Goal: Check status: Check status

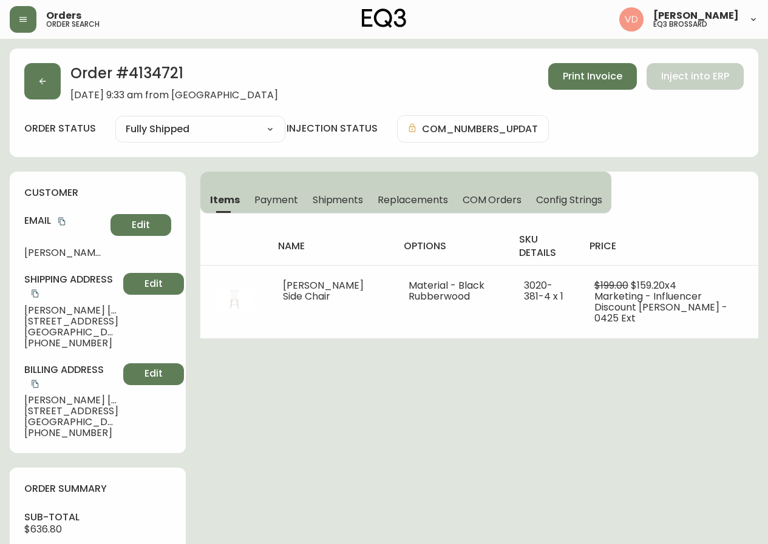
select select "FULLY_SHIPPED"
click at [23, 12] on button "button" at bounding box center [23, 19] width 27 height 27
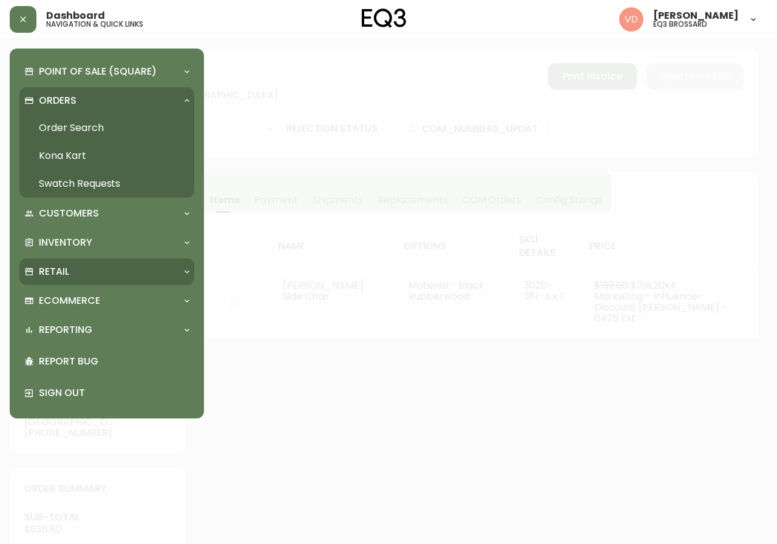
click at [126, 272] on div "Retail" at bounding box center [100, 271] width 153 height 13
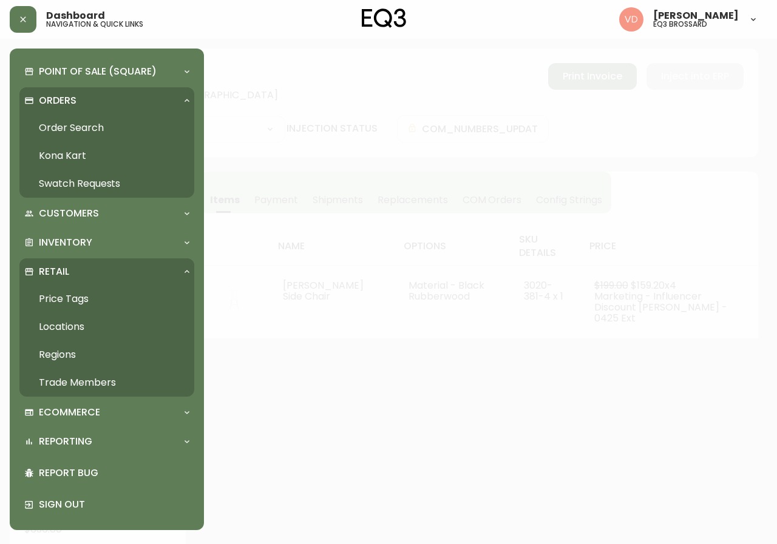
click at [69, 381] on link "Trade Members" at bounding box center [106, 383] width 175 height 28
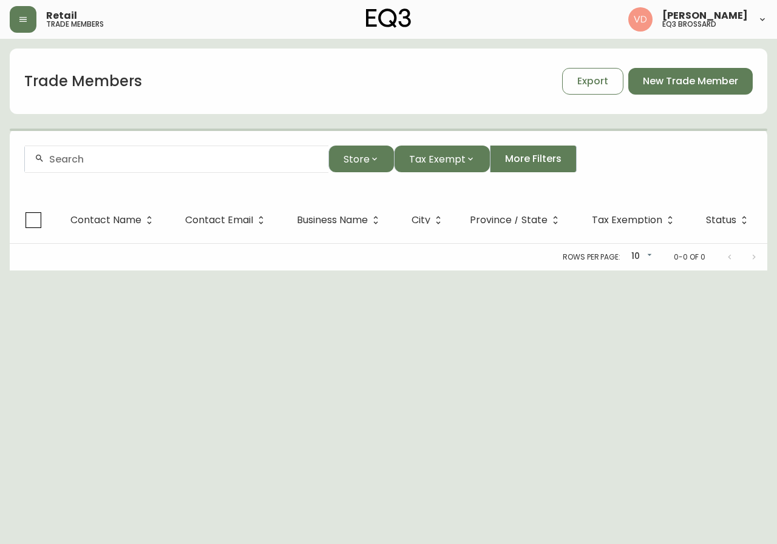
click at [286, 162] on input "text" at bounding box center [183, 160] width 269 height 12
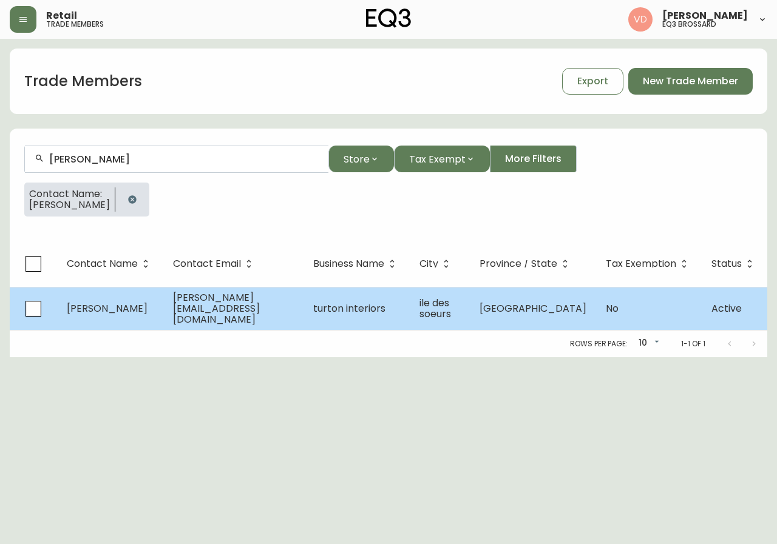
type input "[PERSON_NAME]"
click at [360, 312] on span "turton interiors" at bounding box center [349, 309] width 72 height 14
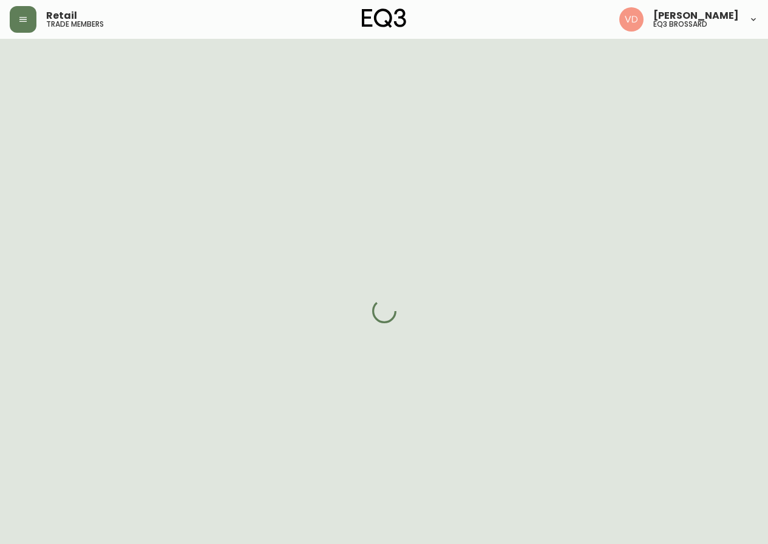
select select "QC"
select select "CA"
select select "CA_FR"
select select "Other"
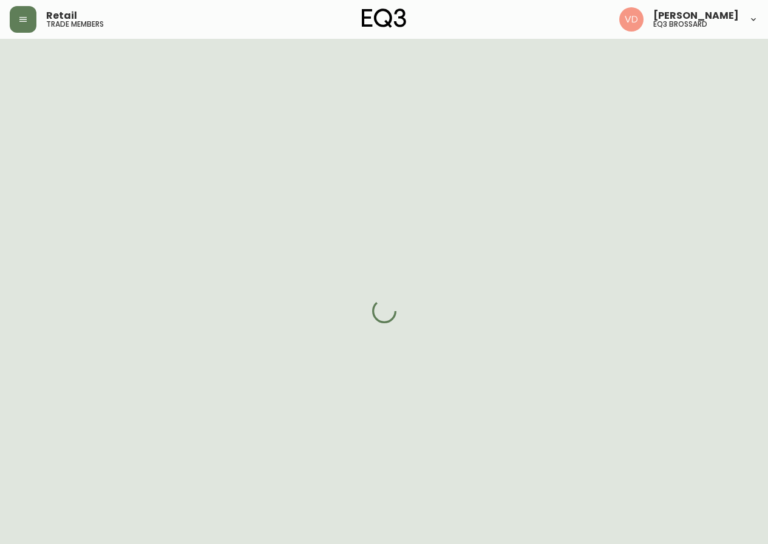
select select "cjw10z96u00fa6gs0941re9ze"
select select "false"
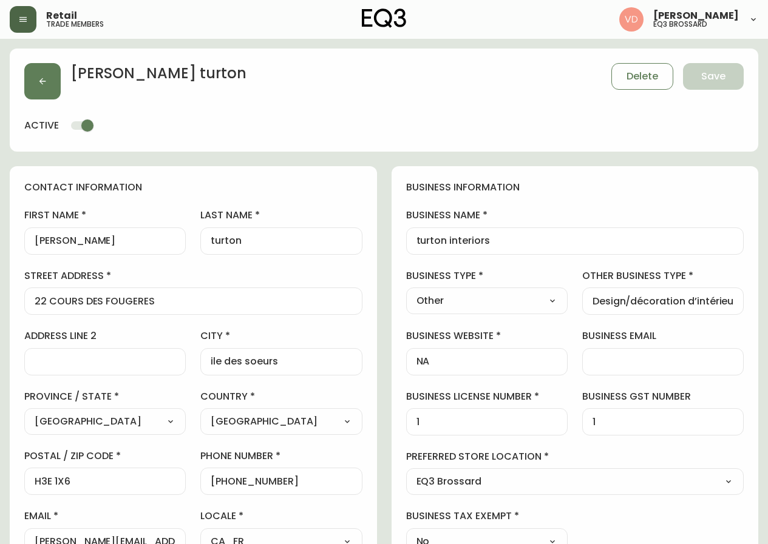
click at [22, 13] on button "button" at bounding box center [23, 19] width 27 height 27
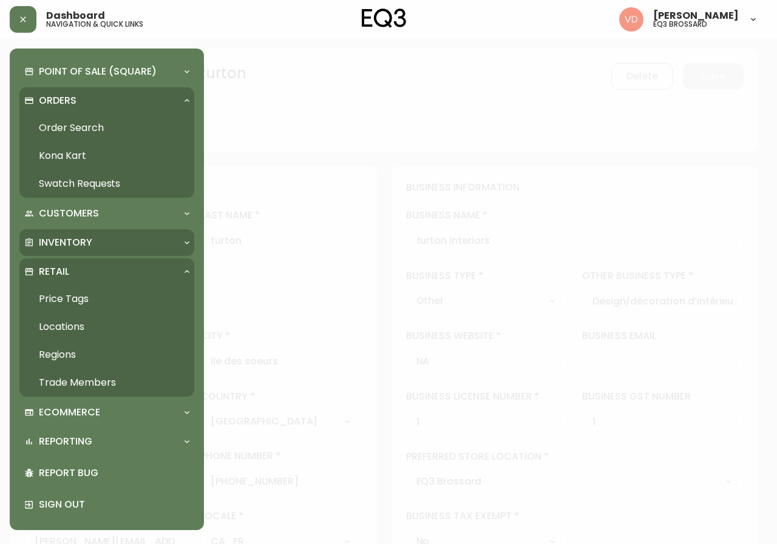
drag, startPoint x: 119, startPoint y: 242, endPoint x: 135, endPoint y: 272, distance: 34.5
click at [119, 242] on div "Inventory" at bounding box center [100, 242] width 153 height 13
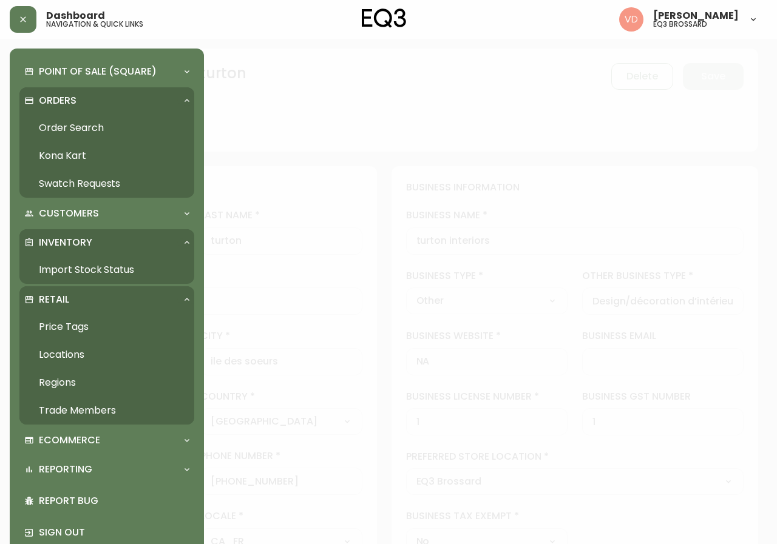
click at [124, 270] on link "Import Stock Status" at bounding box center [106, 270] width 175 height 28
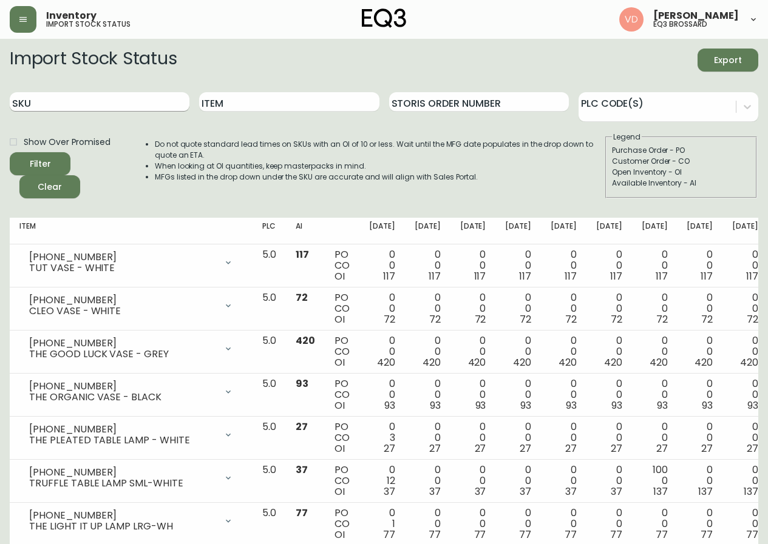
click at [143, 106] on input "SKU" at bounding box center [100, 101] width 180 height 19
paste input "[PHONE_NUMBER]"
type input "[PHONE_NUMBER]"
click at [10, 152] on button "Filter" at bounding box center [40, 163] width 61 height 23
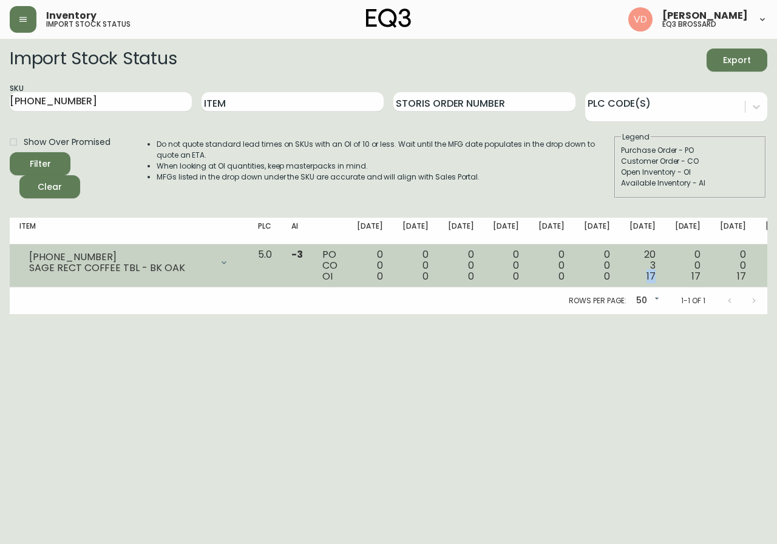
drag, startPoint x: 553, startPoint y: 275, endPoint x: 544, endPoint y: 277, distance: 8.7
click at [629, 277] on div "20 3 17" at bounding box center [642, 265] width 26 height 33
